Goal: Information Seeking & Learning: Learn about a topic

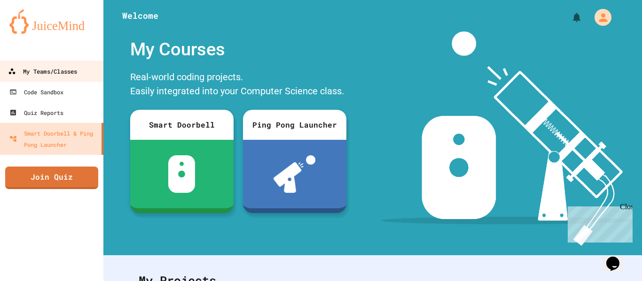
click at [67, 67] on div "My Teams/Classes" at bounding box center [42, 72] width 69 height 12
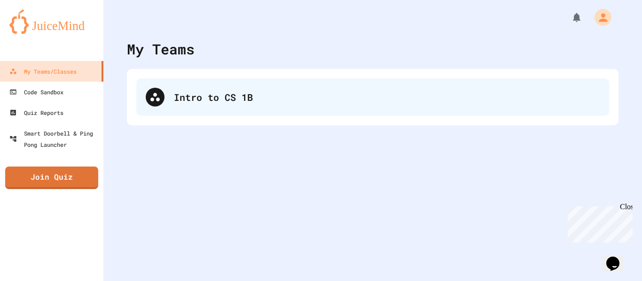
click at [216, 102] on div "Intro to CS 1B" at bounding box center [387, 97] width 426 height 14
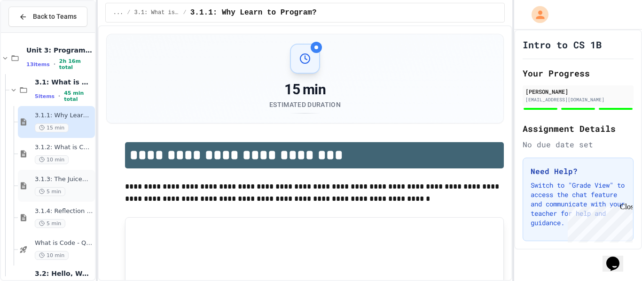
scroll to position [59, 0]
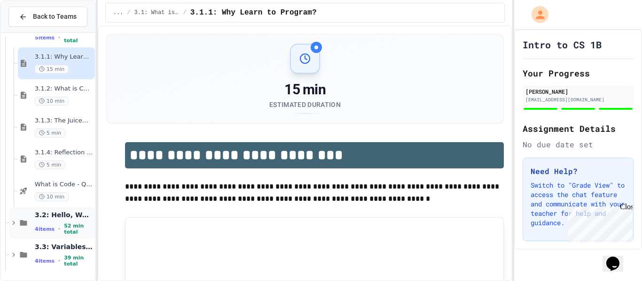
click at [49, 224] on div "3.2: Hello, World! 4 items • 52 min total" at bounding box center [64, 223] width 58 height 25
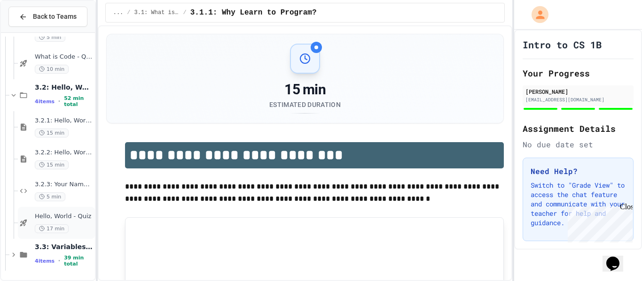
click at [45, 216] on span "Hello, World - Quiz" at bounding box center [64, 217] width 58 height 8
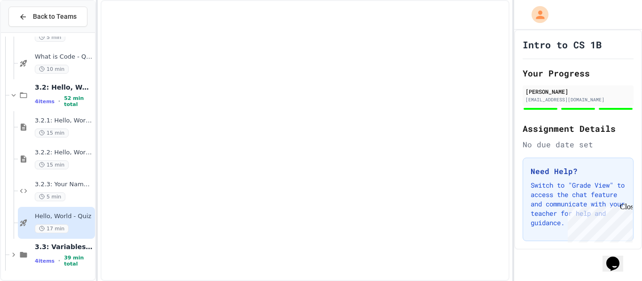
scroll to position [175, 0]
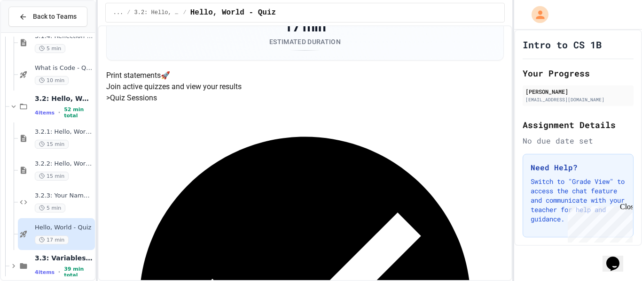
scroll to position [61, 0]
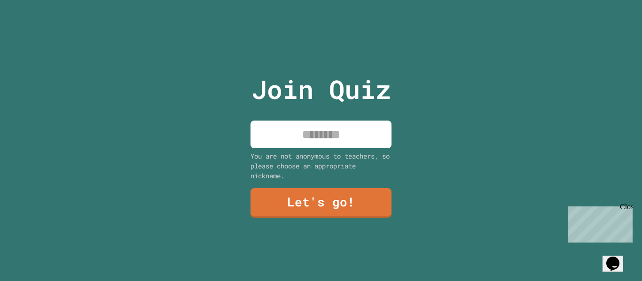
click at [323, 130] on input at bounding box center [320, 135] width 141 height 28
type input "*******"
click at [309, 201] on link "Let's go!" at bounding box center [320, 202] width 141 height 31
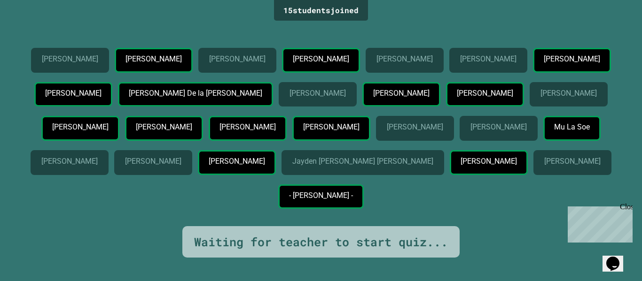
click at [641, 83] on div "15 student s joined [PERSON_NAME] [PERSON_NAME] [PERSON_NAME] [PERSON_NAME] [PE…" at bounding box center [321, 140] width 642 height 281
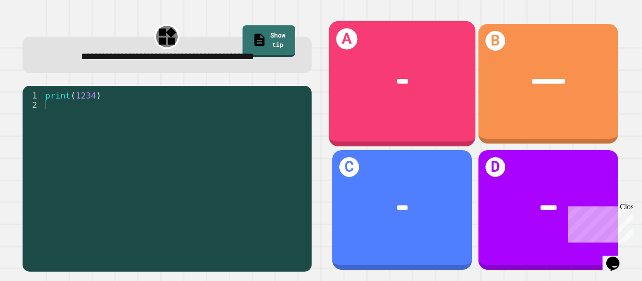
click at [381, 98] on div "****" at bounding box center [401, 82] width 147 height 44
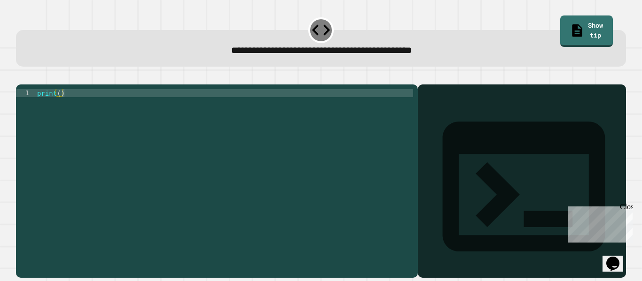
click at [100, 103] on div "print ( )" at bounding box center [224, 177] width 378 height 176
click at [288, 174] on div "print ( hello world )" at bounding box center [224, 177] width 378 height 176
click at [191, 137] on div "print ( hello world )" at bounding box center [224, 177] width 378 height 176
type textarea "**********"
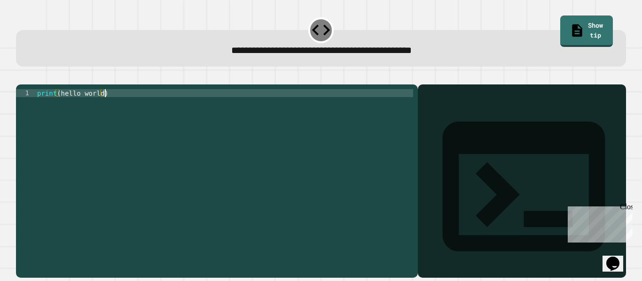
click at [29, 82] on icon "button" at bounding box center [26, 82] width 5 height 7
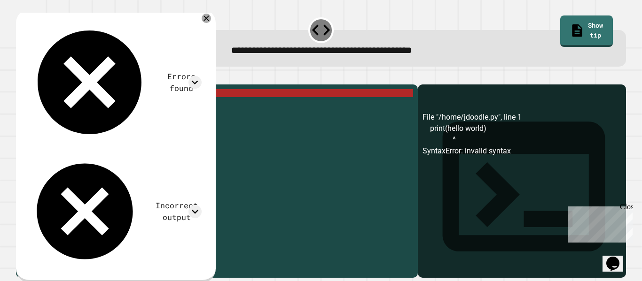
click at [189, 209] on div "print ( hello world )" at bounding box center [224, 177] width 378 height 176
click at [346, 176] on div "print ( hello world )" at bounding box center [224, 177] width 378 height 176
click at [409, 141] on div "print ( hello world )" at bounding box center [224, 177] width 378 height 176
click at [316, 26] on icon at bounding box center [321, 30] width 22 height 22
click at [292, 83] on div at bounding box center [321, 78] width 610 height 11
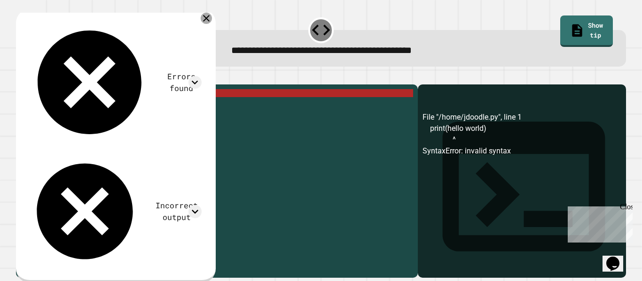
click at [212, 20] on icon at bounding box center [206, 18] width 11 height 11
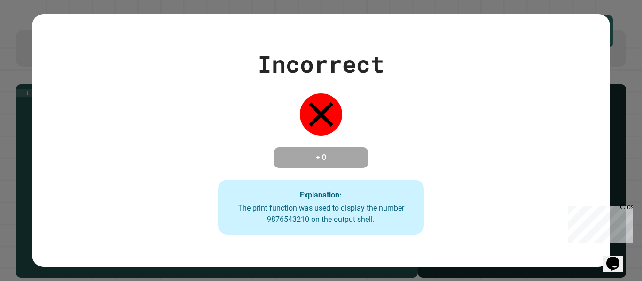
click at [469, 118] on div "Incorrect + 0 Explanation: The print function was used to display the number 98…" at bounding box center [320, 141] width 577 height 189
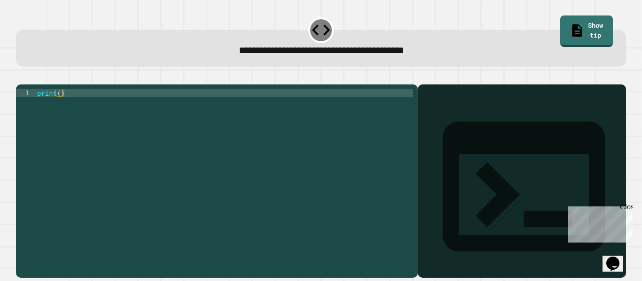
click at [143, 109] on div "print ( )" at bounding box center [224, 177] width 378 height 176
type textarea "**********"
click at [21, 77] on icon "button" at bounding box center [21, 77] width 0 height 0
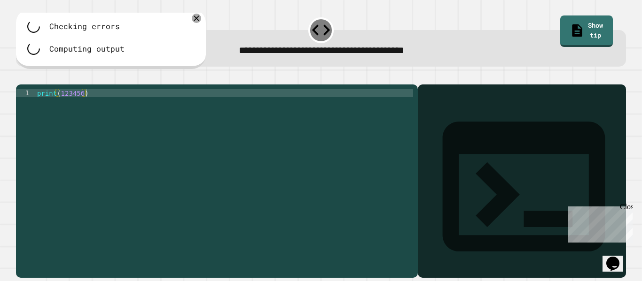
click at [120, 148] on div "print ( 123456 )" at bounding box center [224, 177] width 378 height 176
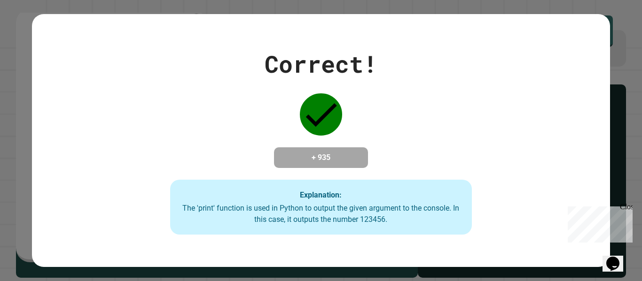
click at [0, 187] on div "Correct! + 935 Explanation: The 'print' function is used in Python to output th…" at bounding box center [321, 140] width 642 height 281
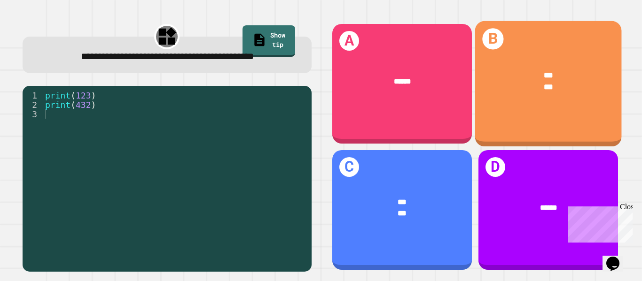
click at [531, 101] on div "*** ***" at bounding box center [548, 81] width 147 height 55
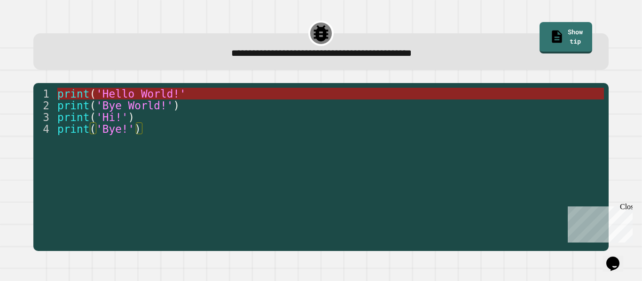
click at [135, 92] on span "'Hello World!'" at bounding box center [141, 94] width 90 height 12
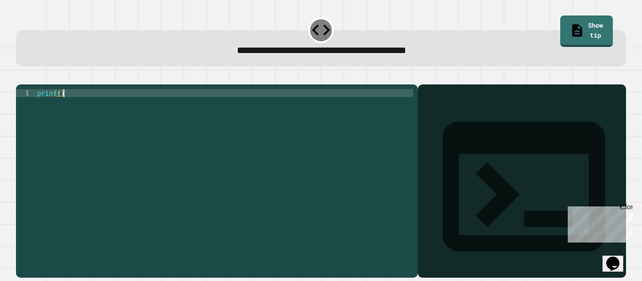
click at [153, 110] on div "print ( )" at bounding box center [224, 177] width 378 height 176
type textarea "**********"
click at [21, 77] on button "button" at bounding box center [21, 77] width 0 height 0
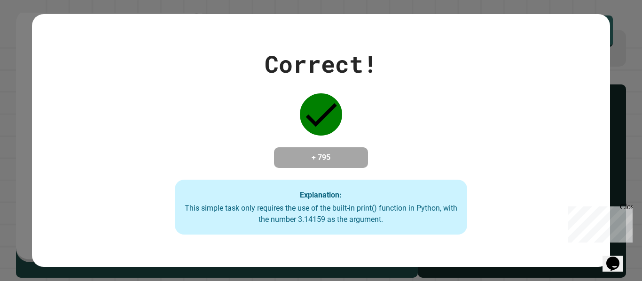
click at [21, 52] on div "Correct! + 795 Explanation: This simple task only requires the use of the built…" at bounding box center [321, 140] width 642 height 281
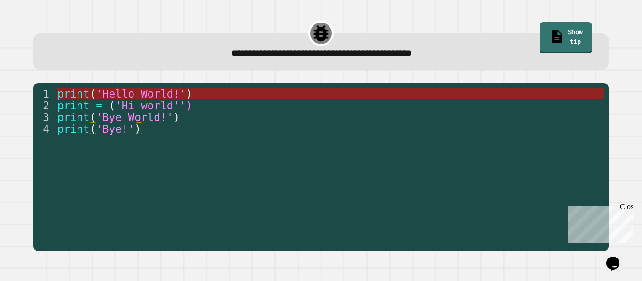
click at [132, 94] on span "'Hello World!'" at bounding box center [141, 94] width 90 height 12
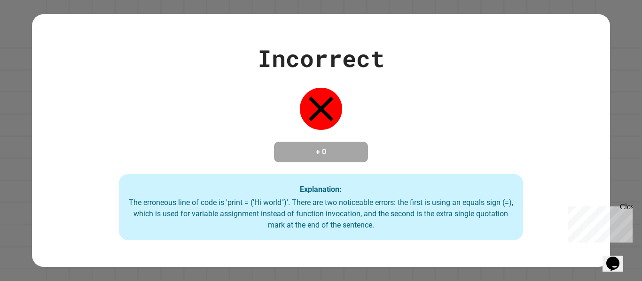
click at [0, 153] on div "Incorrect + 0 Explanation: The erroneous line of code is 'print = ('Hi world'')…" at bounding box center [321, 140] width 642 height 281
click at [24, 180] on div "Incorrect + 0 Explanation: The erroneous line of code is 'print = ('Hi world'')…" at bounding box center [321, 140] width 642 height 281
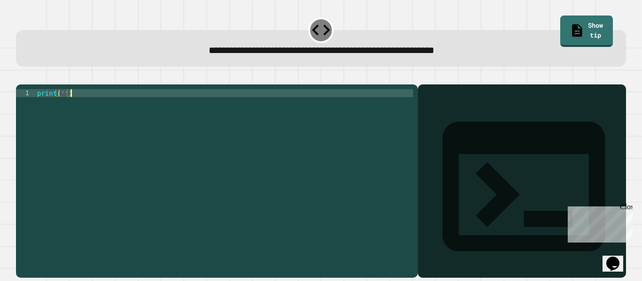
click at [139, 102] on div "print ( '' )" at bounding box center [224, 177] width 378 height 176
click at [65, 106] on div "print ( '' )" at bounding box center [224, 177] width 378 height 176
click at [87, 137] on div "print ( 'I`s a beautiful day' )" at bounding box center [224, 177] width 378 height 176
click at [70, 107] on div "print ( 'I`s a beautiful day' )" at bounding box center [224, 177] width 378 height 176
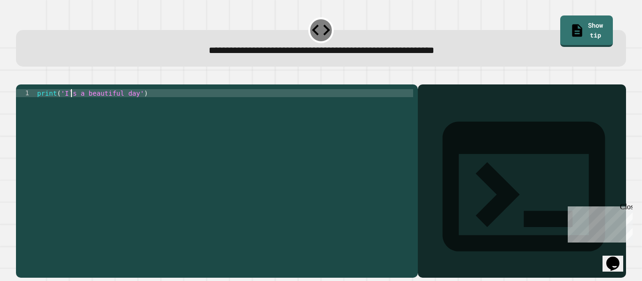
click at [181, 168] on div "print ( 'I`s a beautiful day' )" at bounding box center [224, 177] width 378 height 176
click at [83, 128] on div "print ( 'I`s a beautiful day' )" at bounding box center [224, 177] width 378 height 176
click at [83, 128] on div "print ( 'I`s a beautiful day' )" at bounding box center [224, 169] width 378 height 160
click at [21, 77] on icon "button" at bounding box center [21, 77] width 0 height 0
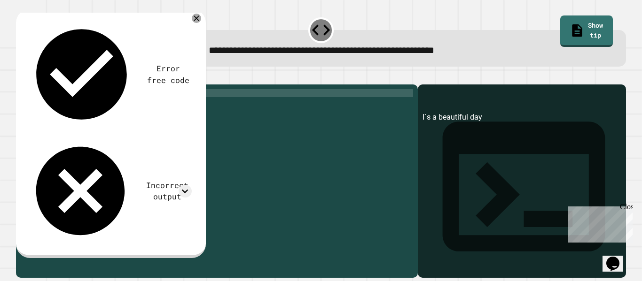
click at [72, 108] on div "print ( 'I`s a beautiful day' )" at bounding box center [224, 177] width 378 height 176
click at [21, 77] on icon "button" at bounding box center [21, 77] width 0 height 0
click at [56, 125] on div "print ( 'I´s a beautiful day' )" at bounding box center [224, 177] width 378 height 176
click at [70, 107] on div "print ( 'I´s a beautiful day' )" at bounding box center [224, 177] width 378 height 176
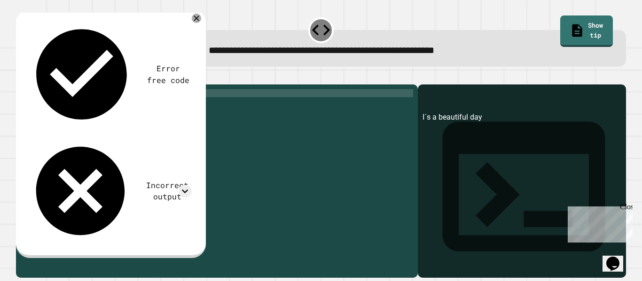
click at [75, 109] on div "print ( 'I´s a beautiful day' )" at bounding box center [224, 177] width 378 height 176
type textarea "**********"
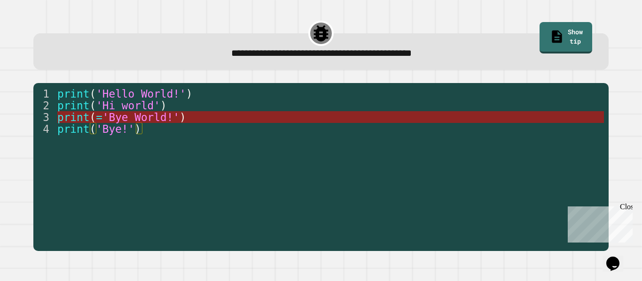
click at [100, 117] on span "=" at bounding box center [99, 117] width 7 height 12
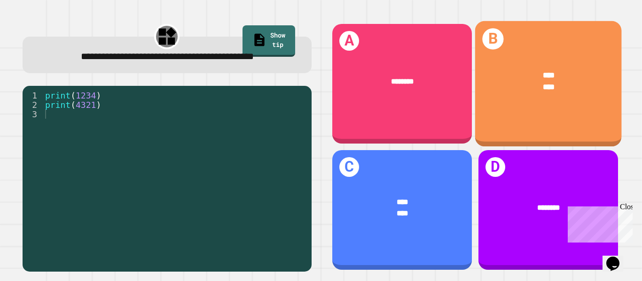
click at [549, 119] on div "B **** ****" at bounding box center [548, 84] width 147 height 126
